Goal: Task Accomplishment & Management: Manage account settings

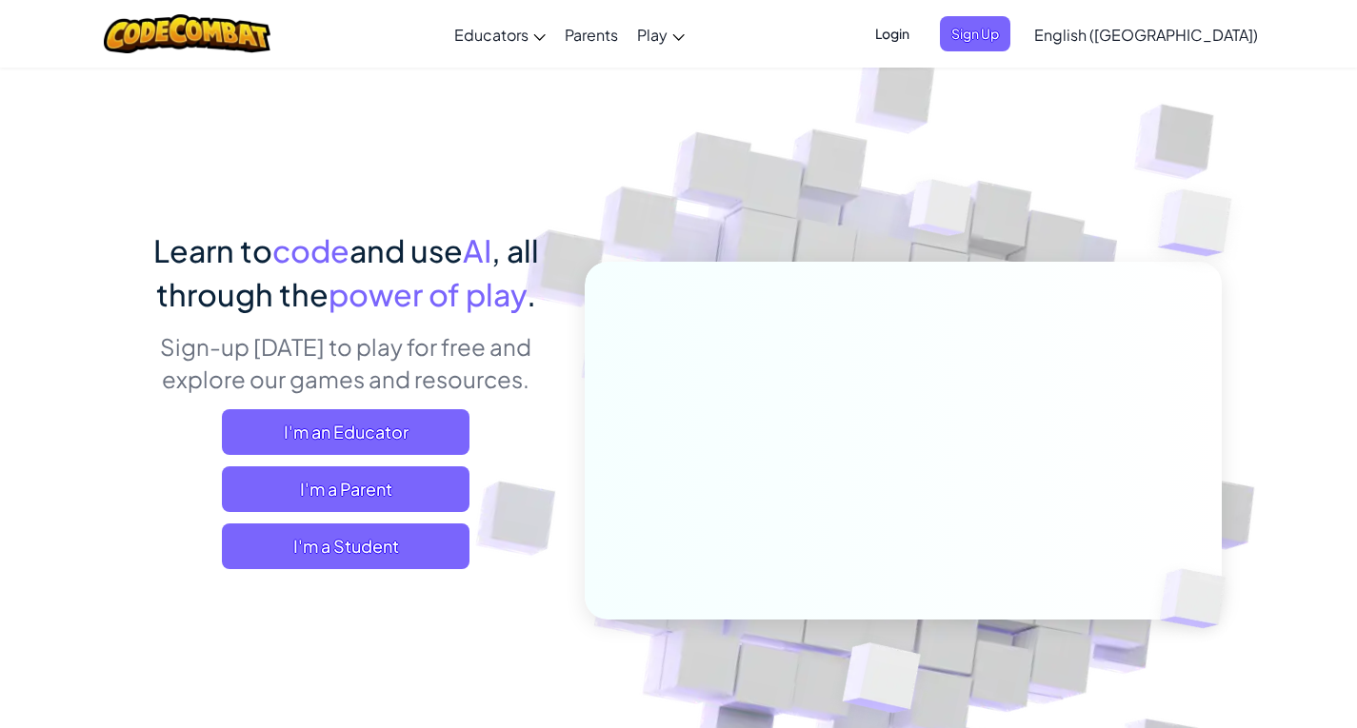
click at [921, 40] on span "Login" at bounding box center [891, 33] width 57 height 35
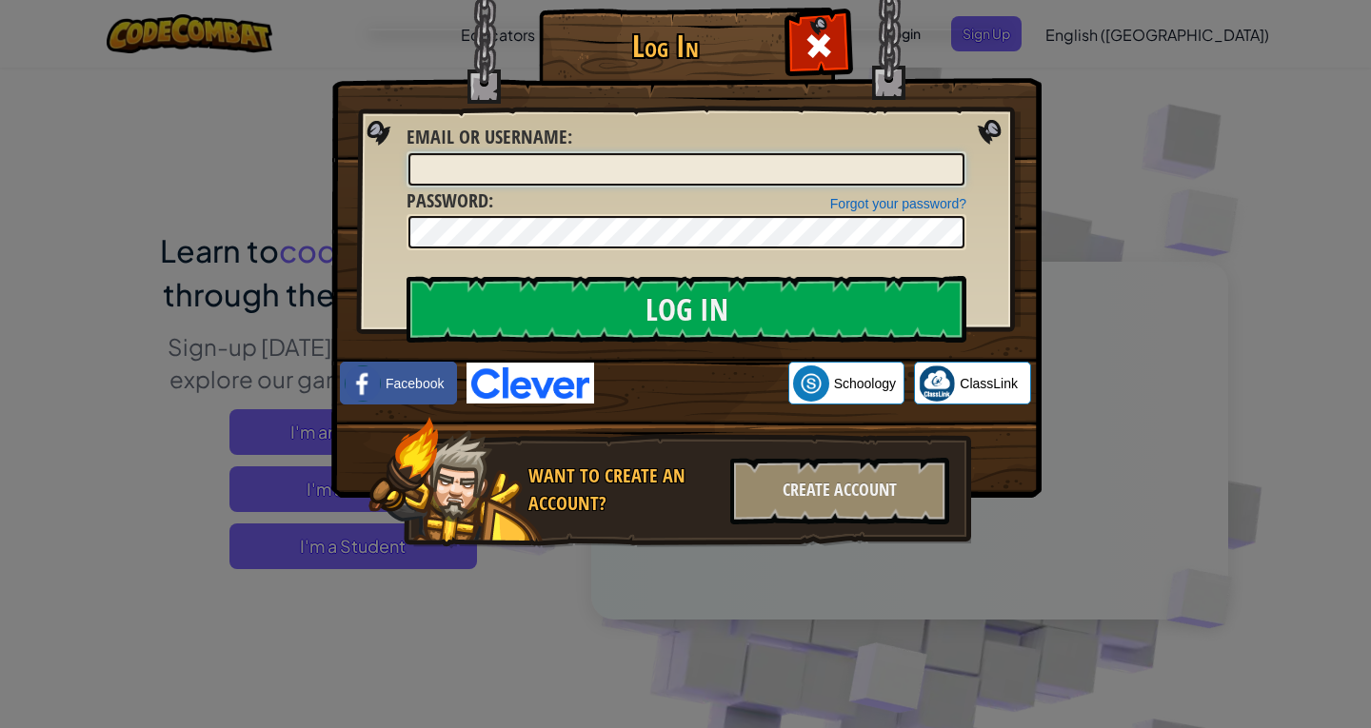
drag, startPoint x: 550, startPoint y: 170, endPoint x: 545, endPoint y: 159, distance: 12.4
click at [550, 170] on input "Email or Username :" at bounding box center [686, 169] width 556 height 32
type input "[EMAIL_ADDRESS][DOMAIN_NAME]"
drag, startPoint x: 588, startPoint y: 175, endPoint x: 407, endPoint y: 158, distance: 181.7
click at [407, 158] on div "[EMAIL_ADDRESS][DOMAIN_NAME]" at bounding box center [687, 169] width 560 height 36
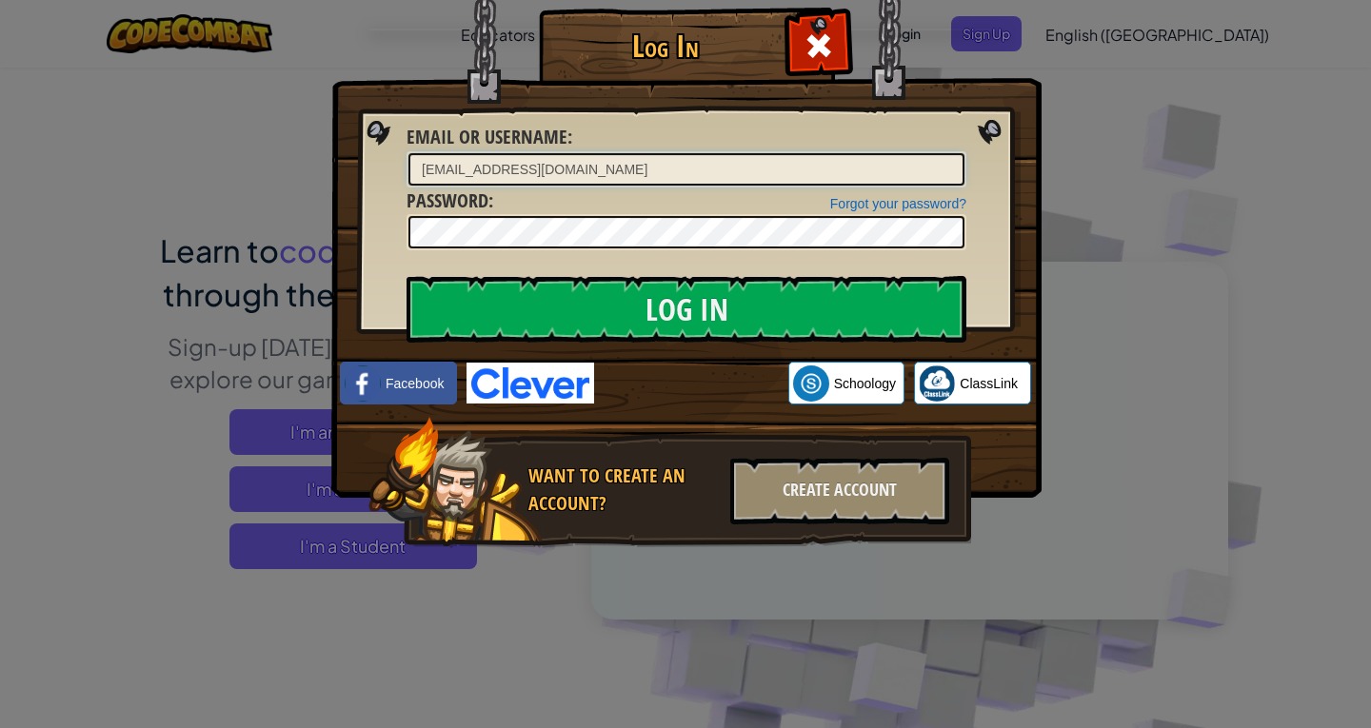
type input "[EMAIL_ADDRESS][DOMAIN_NAME]"
click at [407, 276] on input "Log In" at bounding box center [687, 309] width 560 height 67
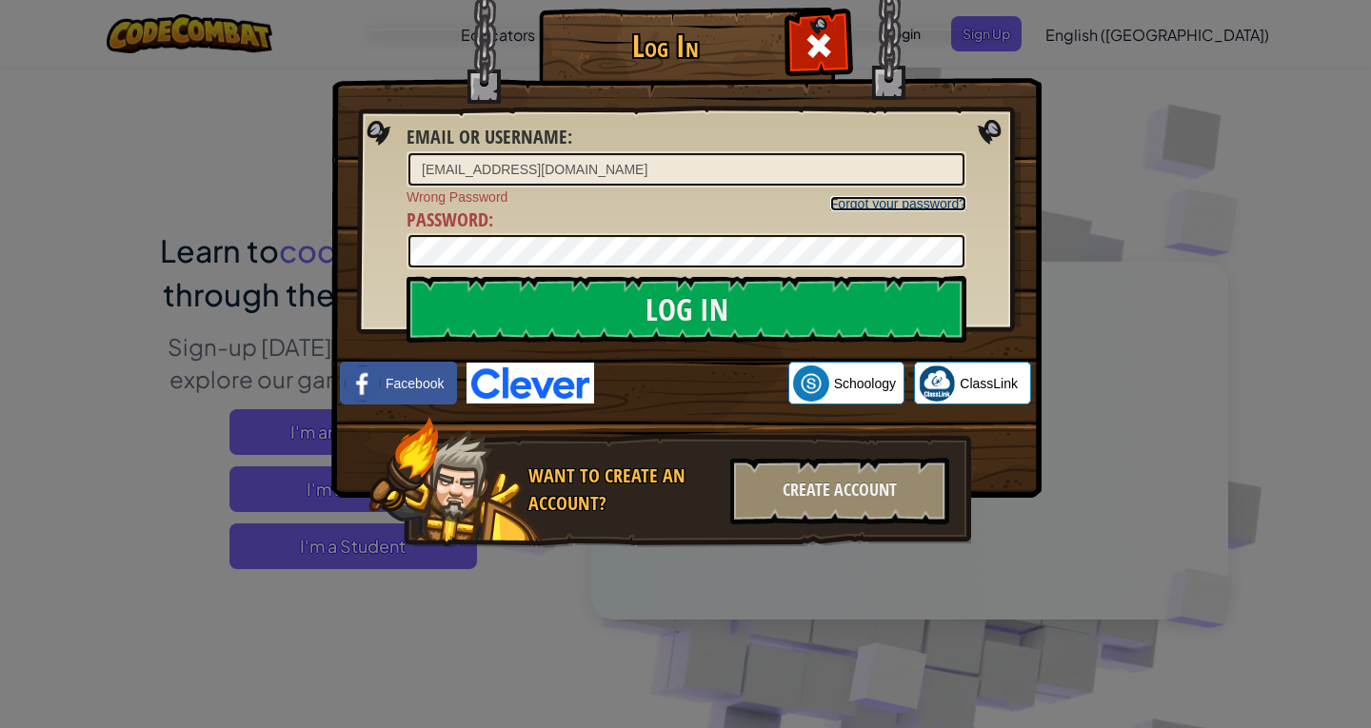
click at [861, 209] on link "Forgot your password?" at bounding box center [898, 203] width 136 height 15
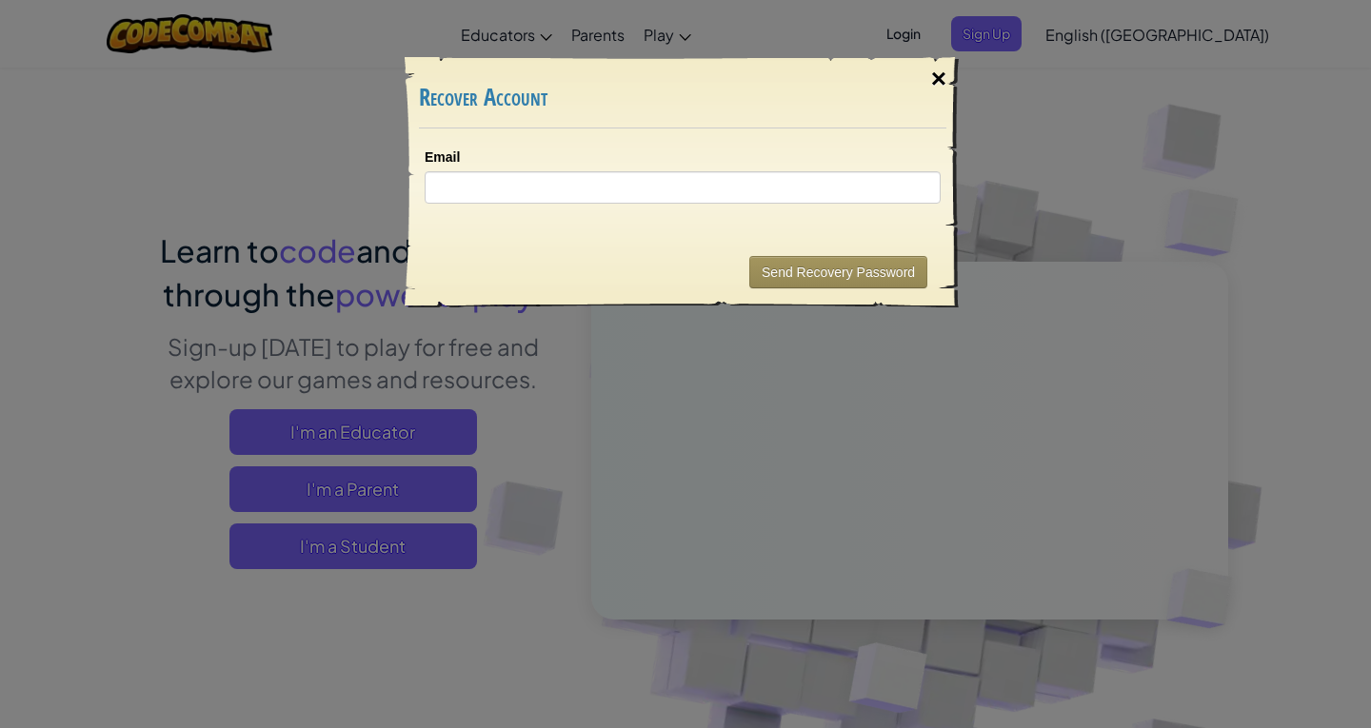
click at [930, 68] on div "×" at bounding box center [939, 78] width 44 height 55
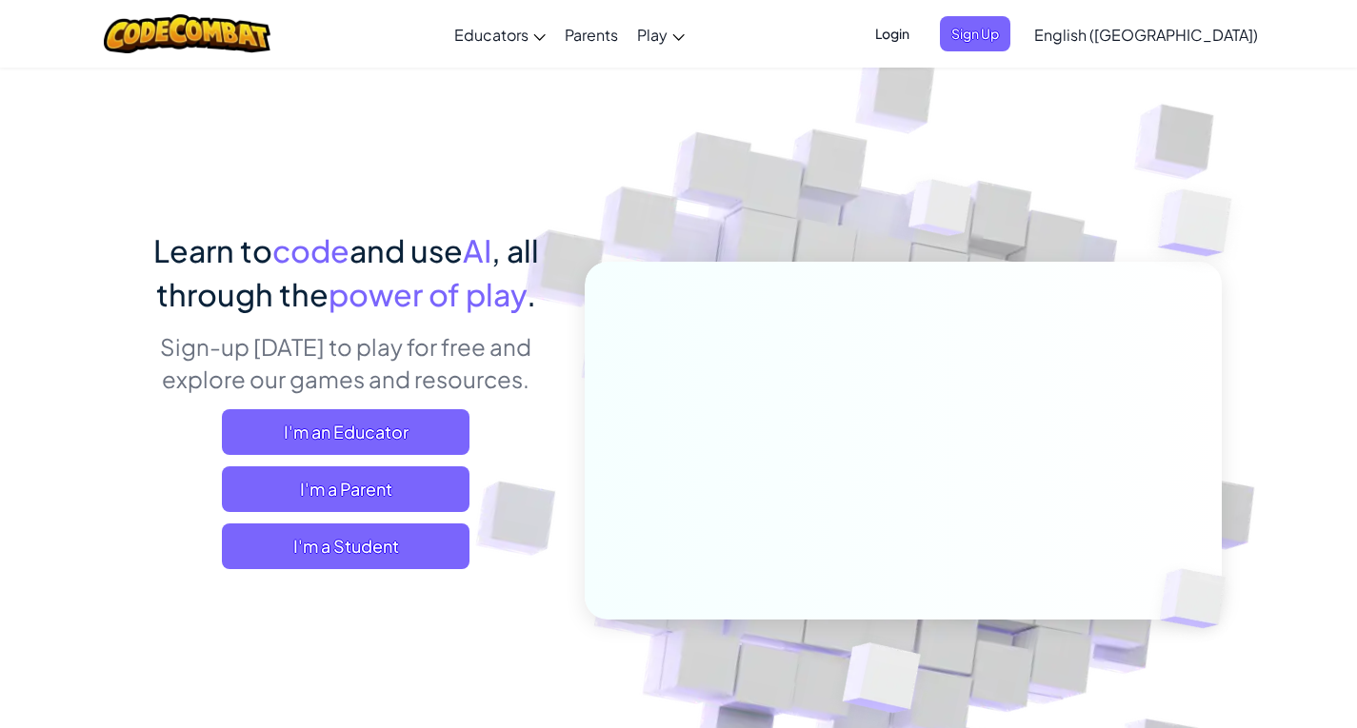
click at [921, 38] on span "Login" at bounding box center [891, 33] width 57 height 35
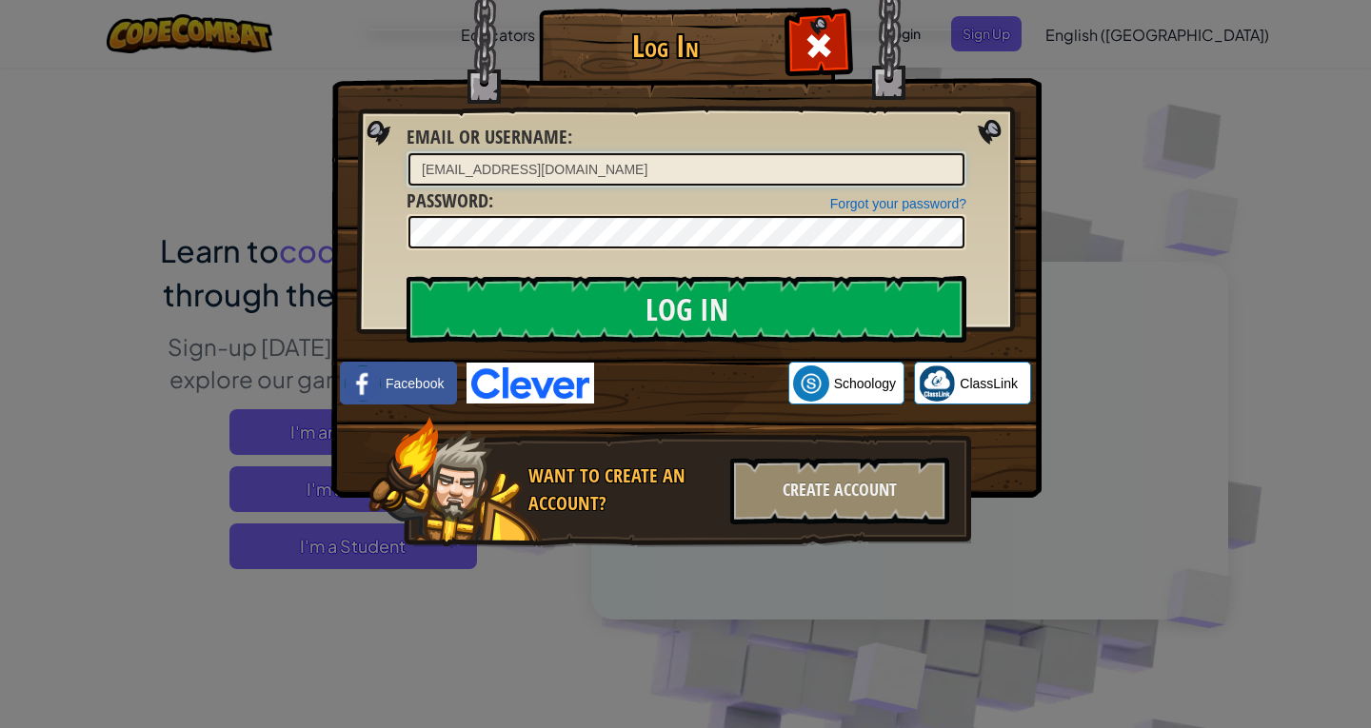
type input "[EMAIL_ADDRESS][DOMAIN_NAME]"
click at [368, 223] on div "Log In Unknown Error Email or Username : [EMAIL_ADDRESS][DOMAIN_NAME] Forgot yo…" at bounding box center [685, 306] width 634 height 554
click at [407, 276] on input "Log In" at bounding box center [687, 309] width 560 height 67
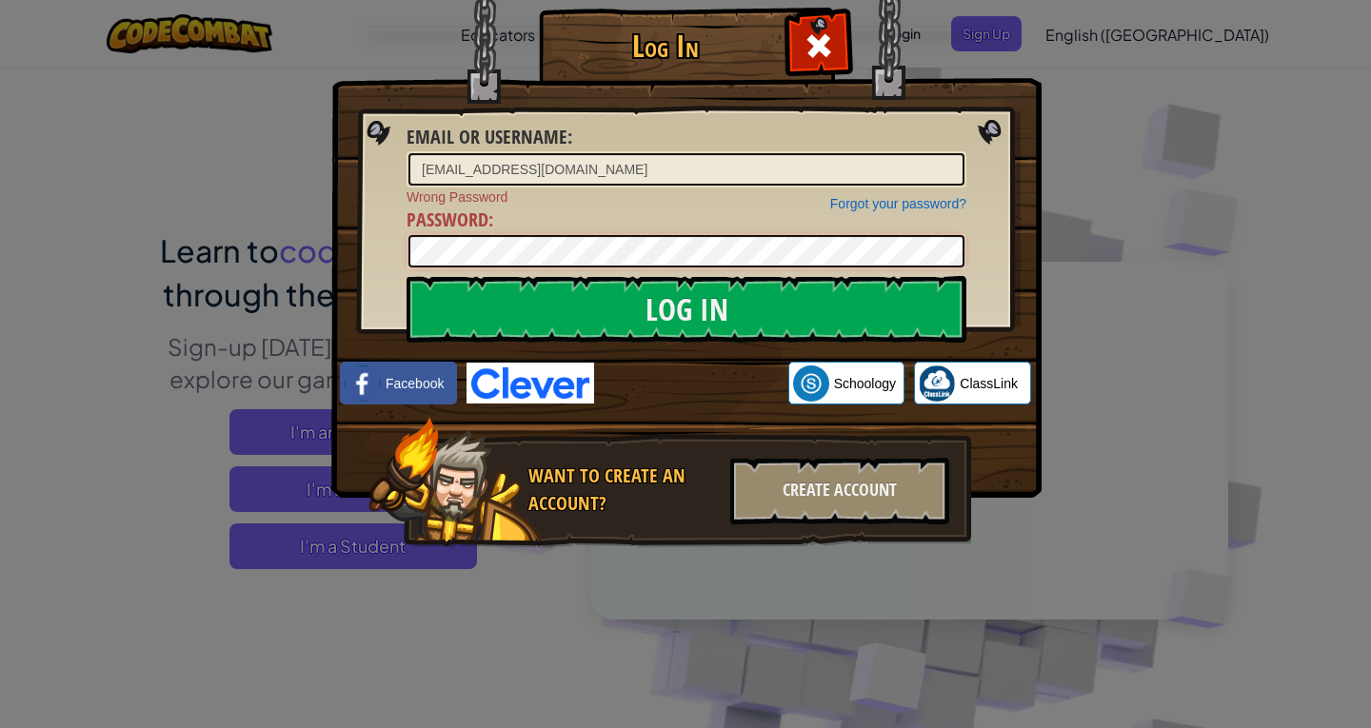
click at [407, 276] on input "Log In" at bounding box center [687, 309] width 560 height 67
click at [889, 204] on link "Forgot your password?" at bounding box center [898, 203] width 136 height 15
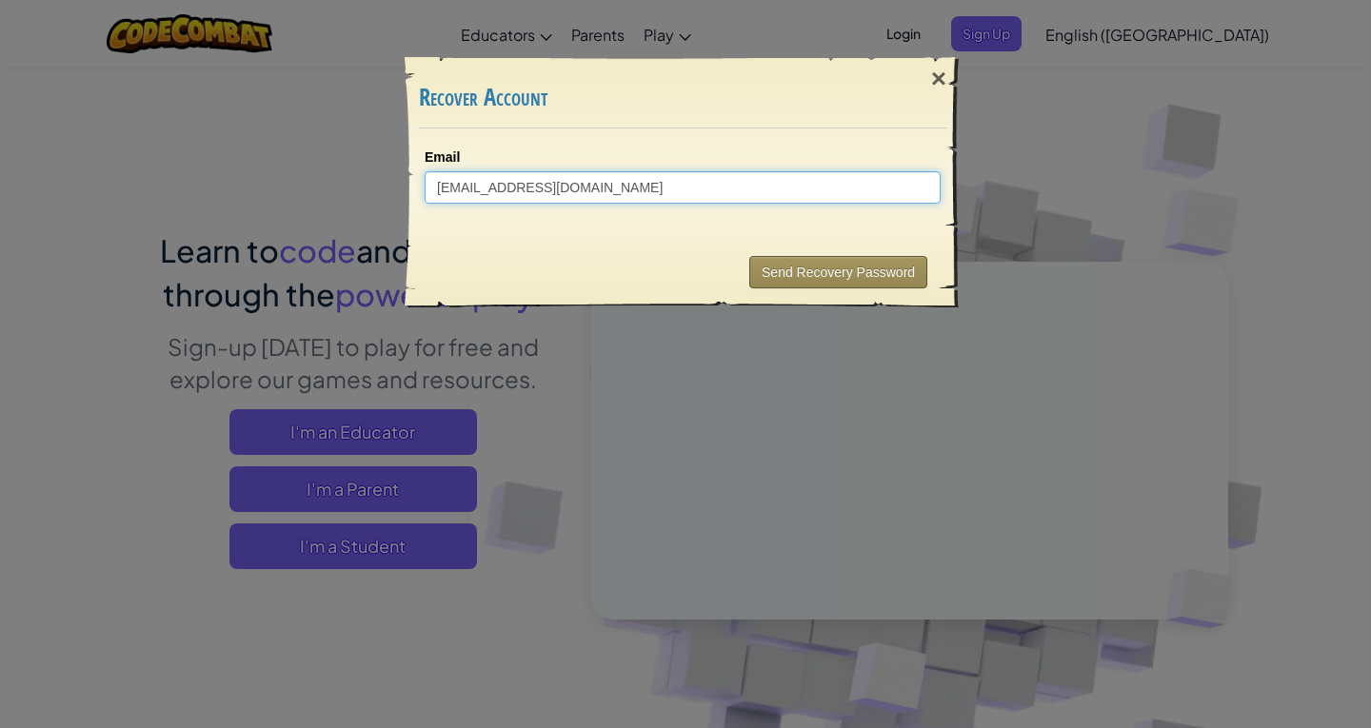
type input "[EMAIL_ADDRESS][DOMAIN_NAME]"
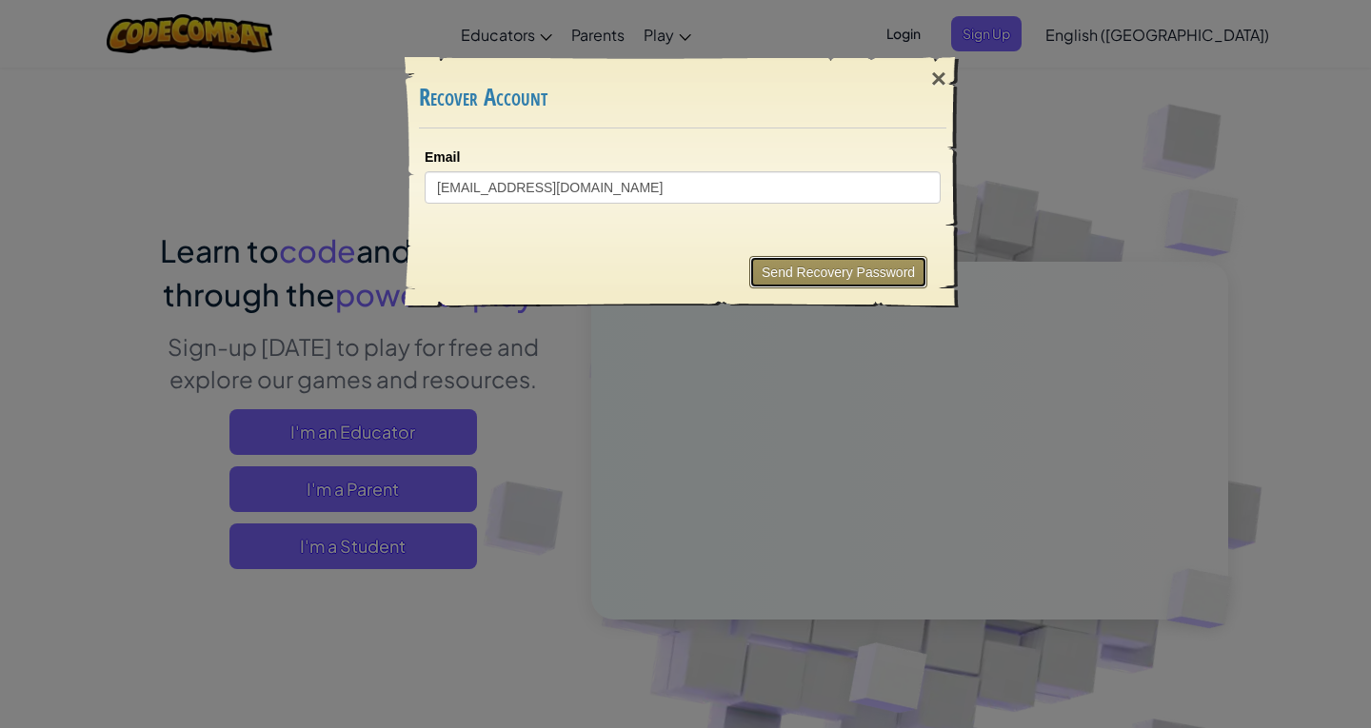
click at [769, 269] on button "Send Recovery Password" at bounding box center [838, 272] width 178 height 32
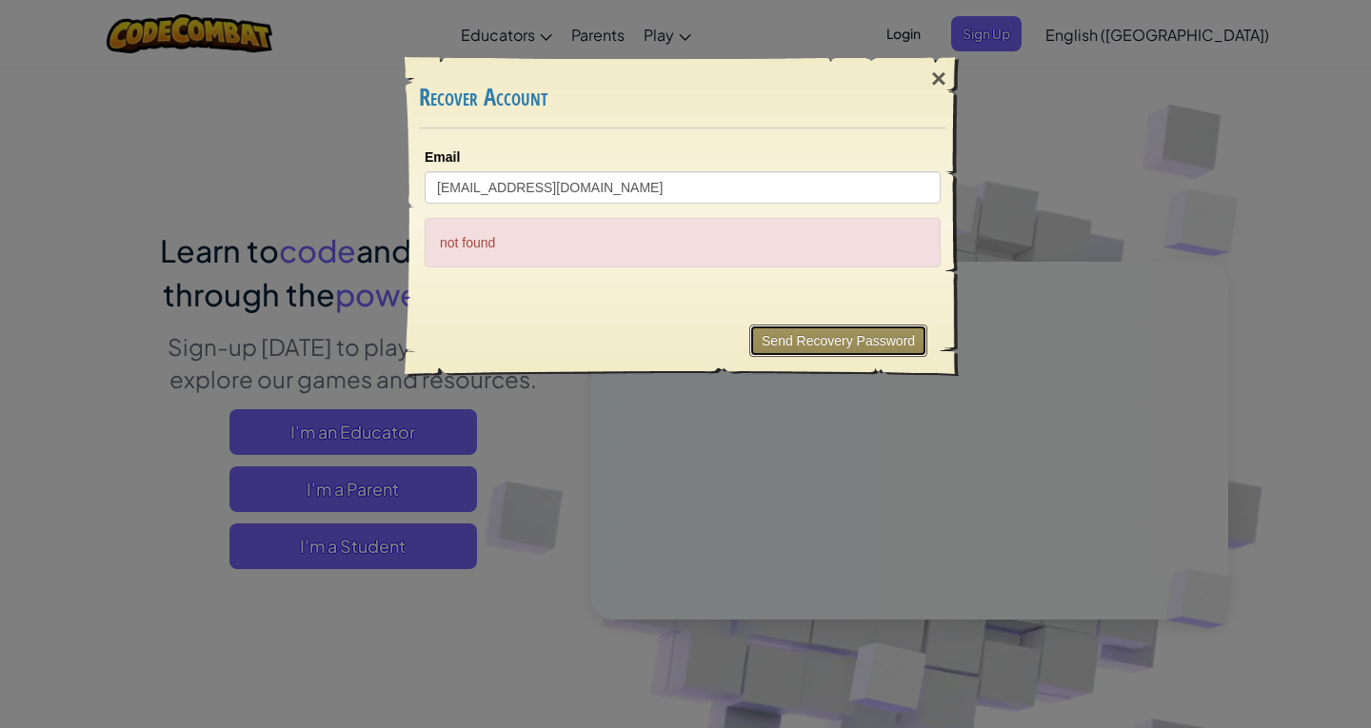
click at [771, 349] on button "Send Recovery Password" at bounding box center [838, 341] width 178 height 32
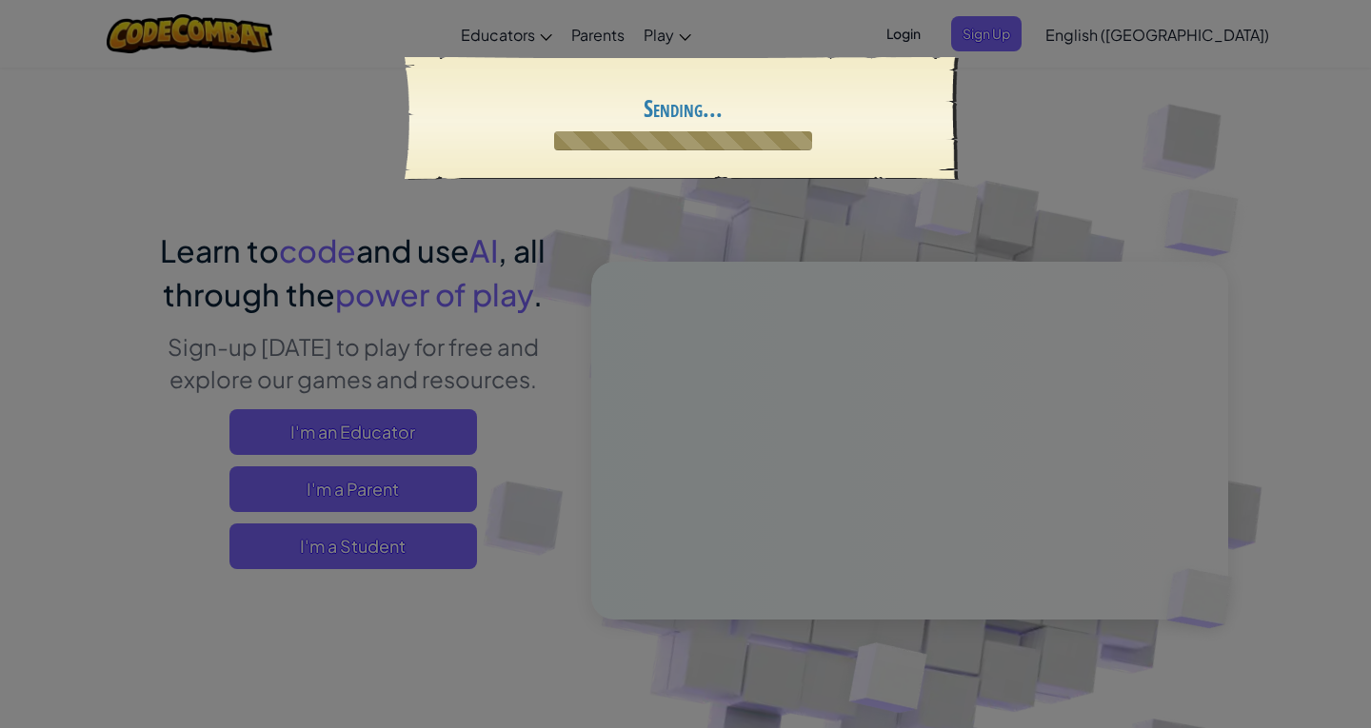
click at [0, 0] on button "Send Recovery Password" at bounding box center [0, 0] width 0 height 0
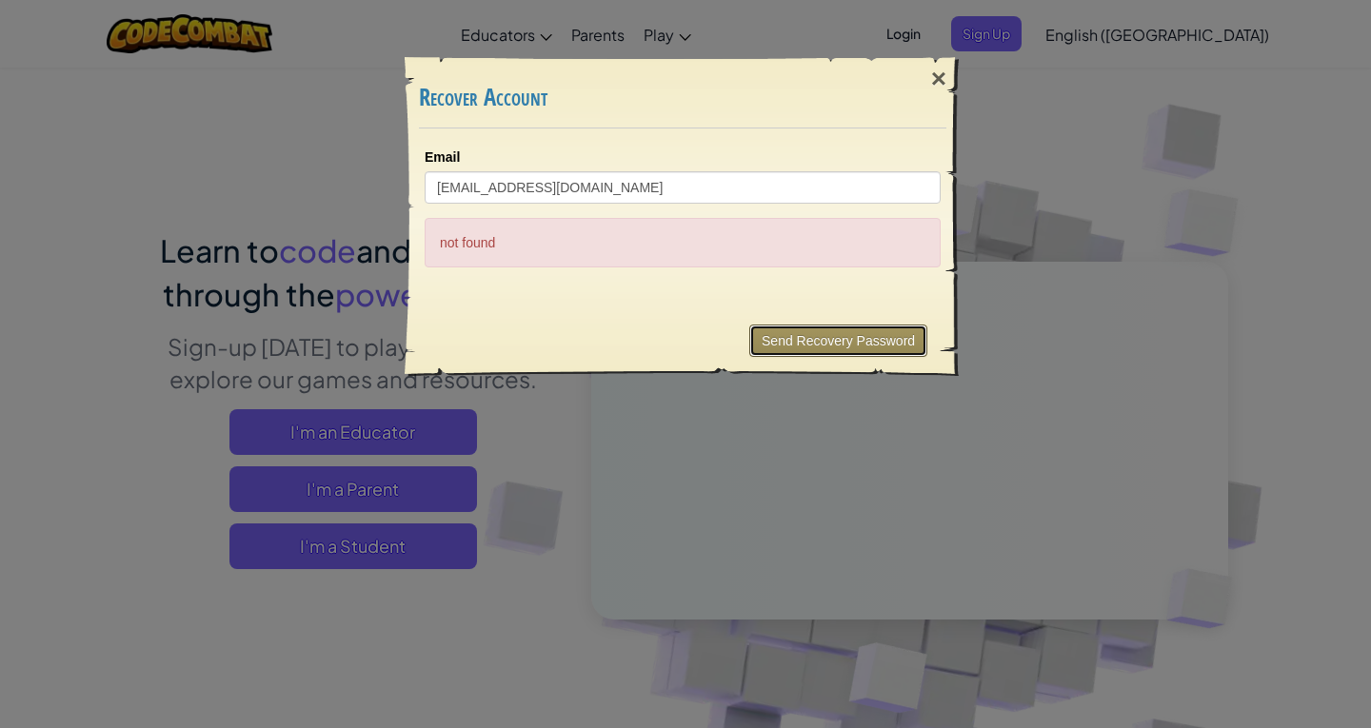
click at [771, 349] on button "Send Recovery Password" at bounding box center [838, 341] width 178 height 32
click at [946, 83] on div "×" at bounding box center [939, 78] width 44 height 55
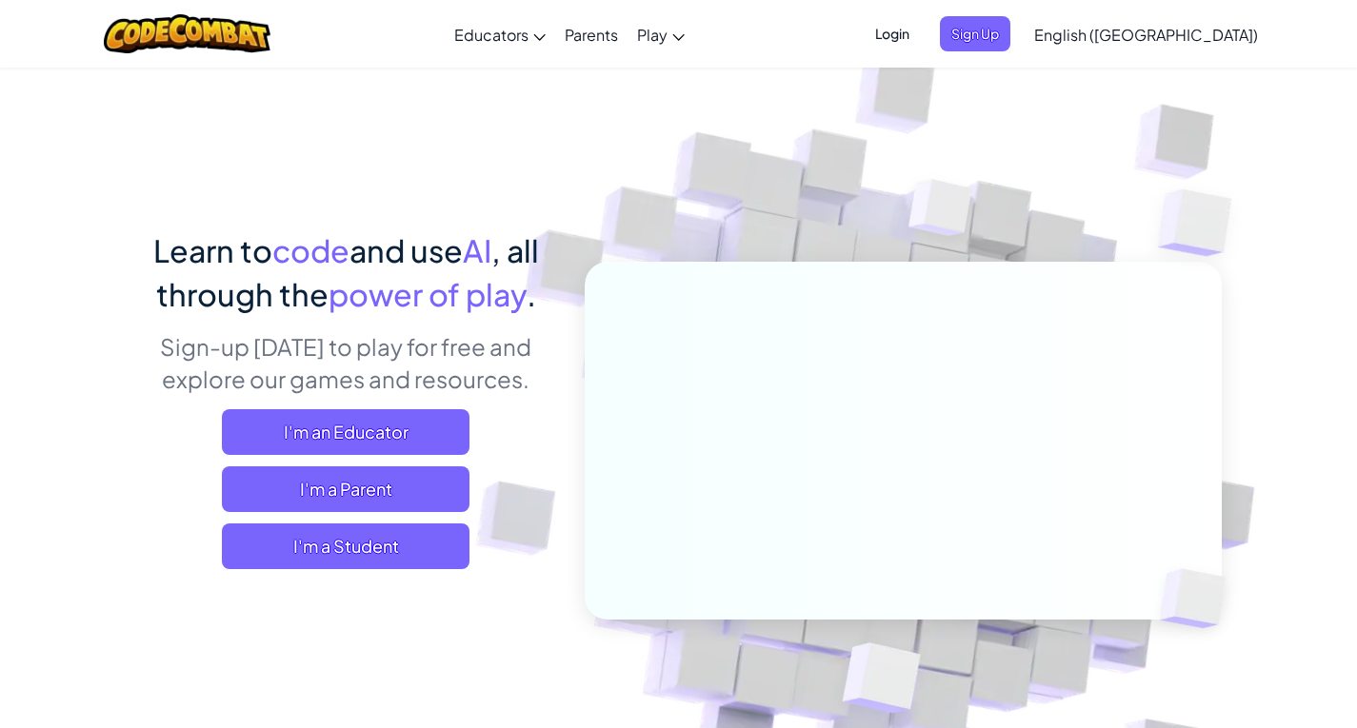
click at [921, 48] on span "Login" at bounding box center [891, 33] width 57 height 35
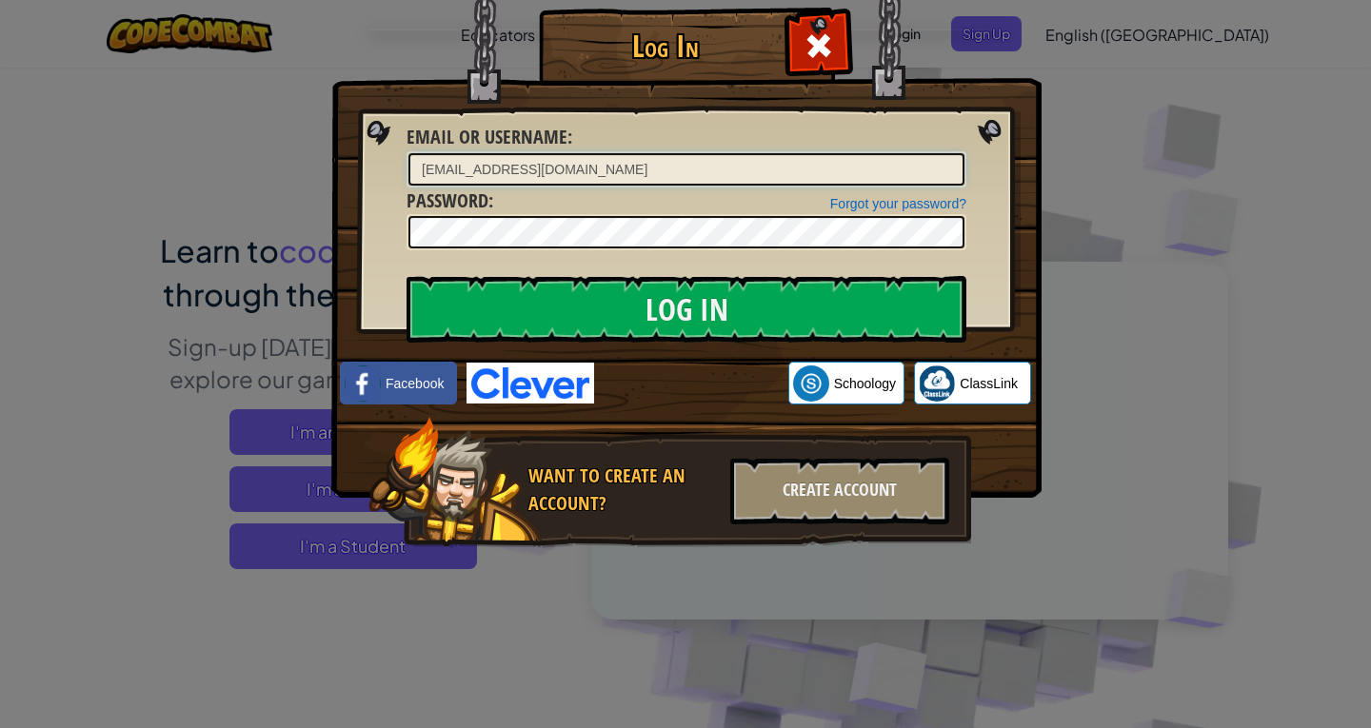
type input "[EMAIL_ADDRESS][DOMAIN_NAME]"
click at [407, 276] on input "Log In" at bounding box center [687, 309] width 560 height 67
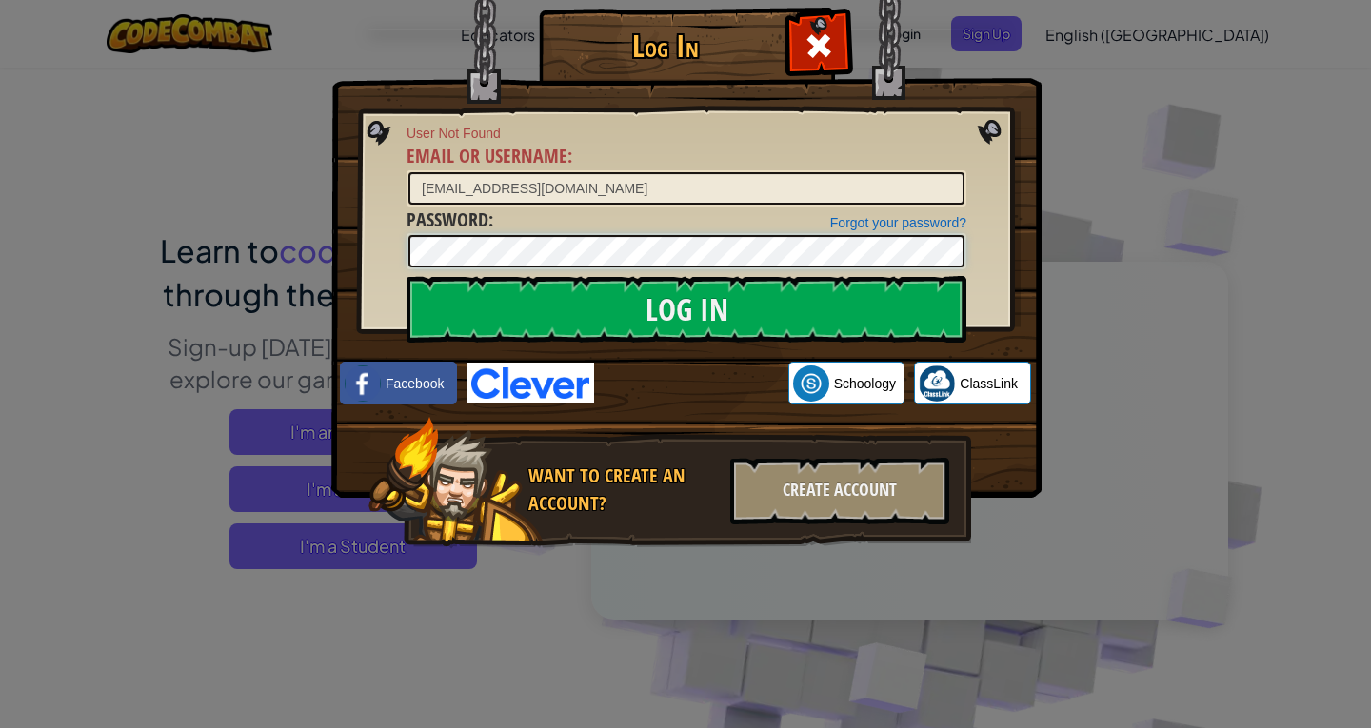
click at [219, 232] on div "Log In User Not Found Email or Username : [EMAIL_ADDRESS][DOMAIN_NAME] Forgot y…" at bounding box center [685, 364] width 1371 height 728
drag, startPoint x: 605, startPoint y: 197, endPoint x: 370, endPoint y: 172, distance: 236.4
click at [370, 172] on div "Log In User Not Found Email or Username : [EMAIL_ADDRESS][DOMAIN_NAME] Forgot y…" at bounding box center [685, 306] width 634 height 554
